Goal: Transaction & Acquisition: Download file/media

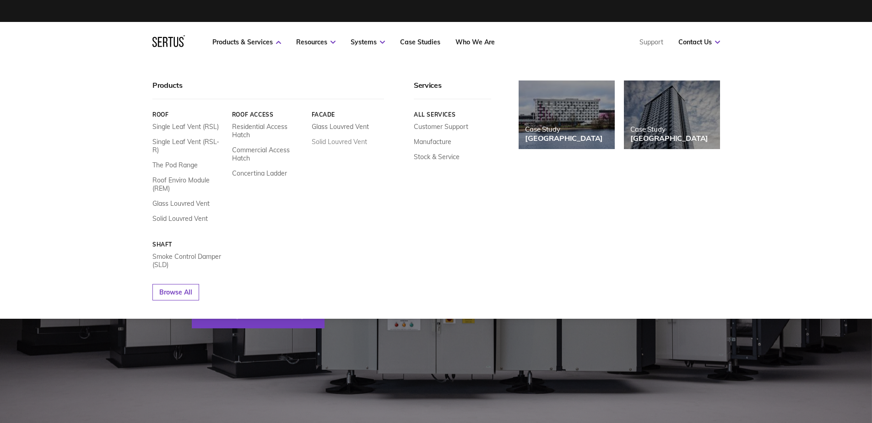
click at [355, 141] on link "Solid Louvred Vent" at bounding box center [338, 142] width 55 height 8
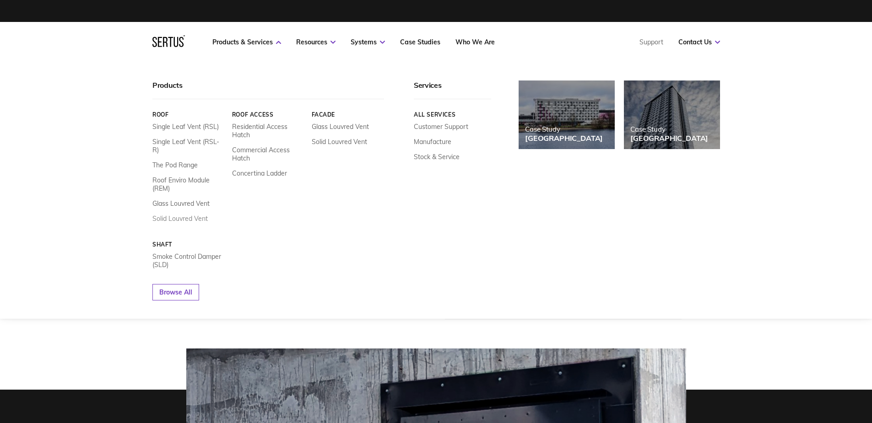
click at [191, 215] on link "Solid Louvred Vent" at bounding box center [179, 219] width 55 height 8
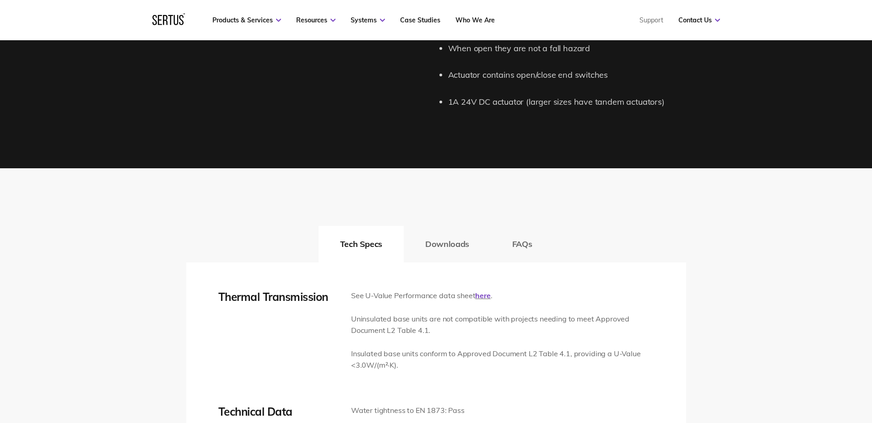
scroll to position [1190, 0]
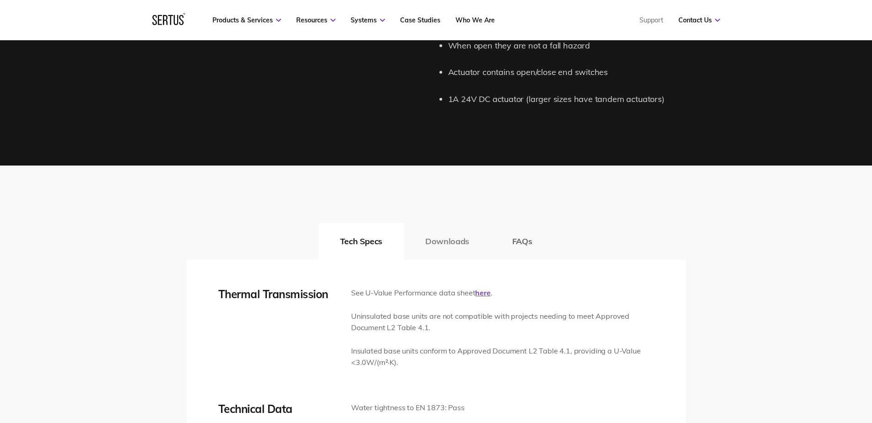
click at [455, 234] on button "Downloads" at bounding box center [447, 241] width 87 height 37
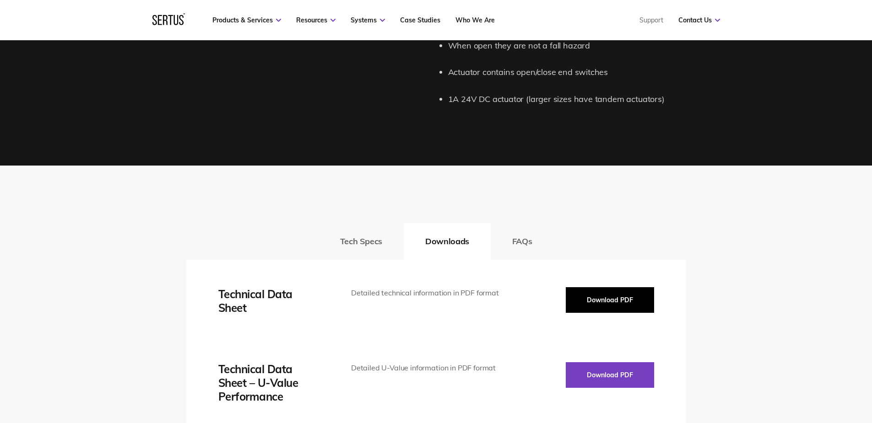
click at [602, 295] on button "Download PDF" at bounding box center [609, 300] width 88 height 26
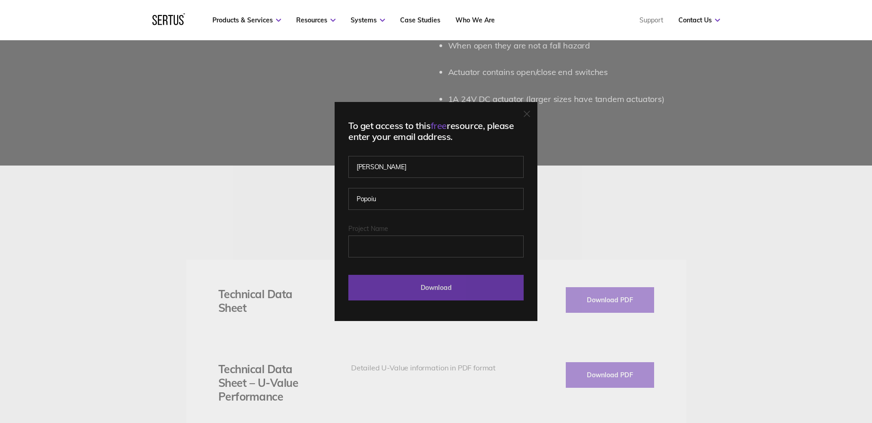
click at [474, 294] on input "Download" at bounding box center [435, 288] width 175 height 26
